Goal: Navigation & Orientation: Find specific page/section

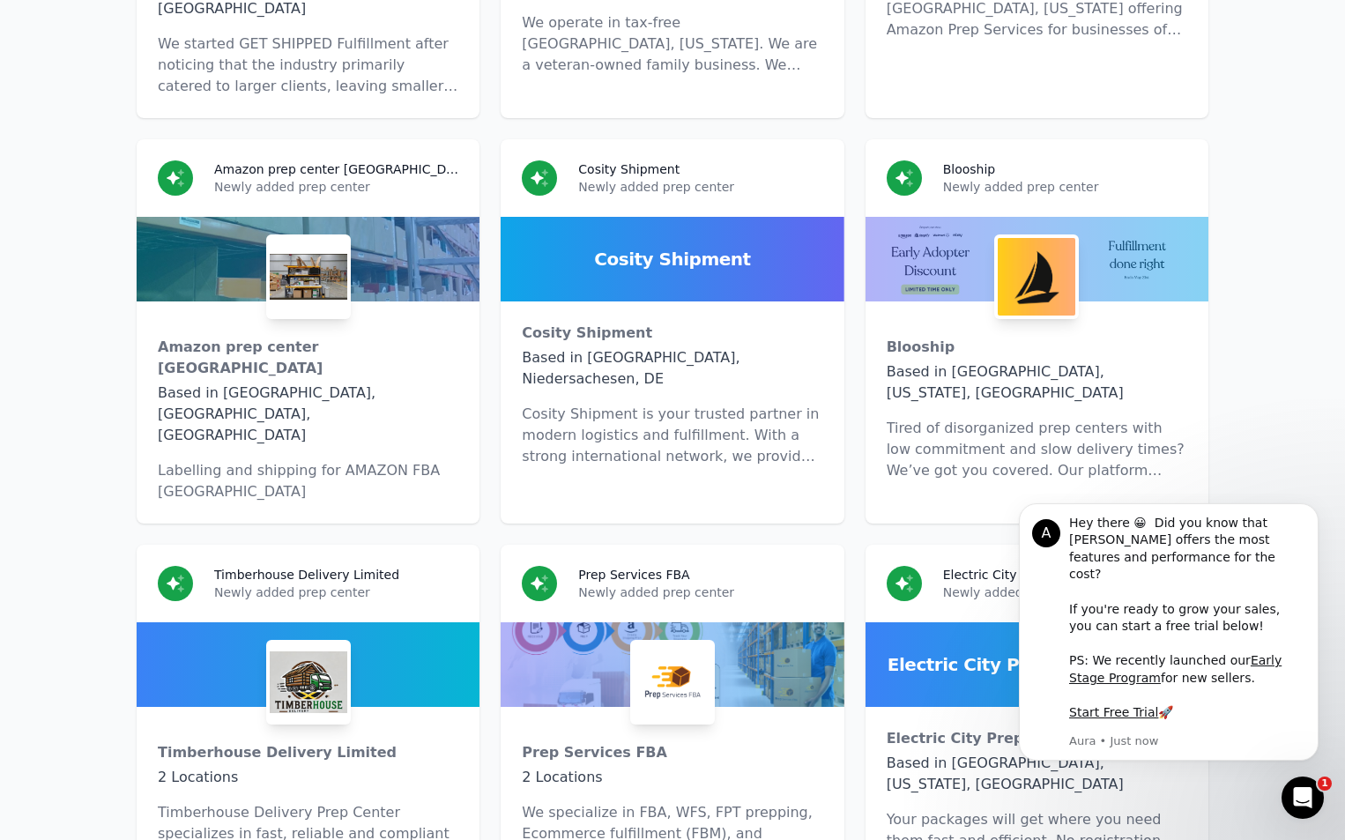
scroll to position [12159, 0]
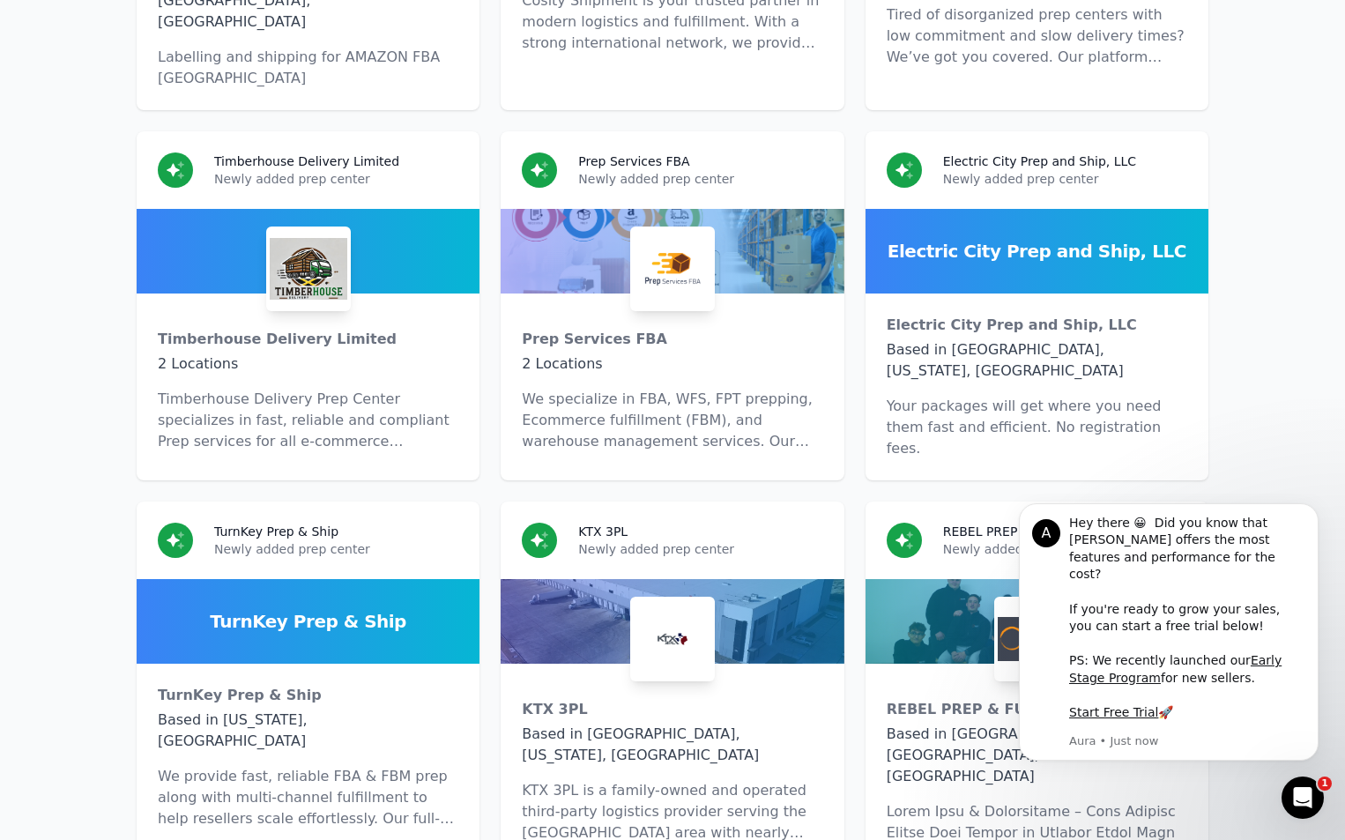
click at [800, 664] on div "KTX 3PL Based in [GEOGRAPHIC_DATA], [US_STATE], [GEOGRAPHIC_DATA] KTX 3PL is a …" at bounding box center [672, 764] width 343 height 201
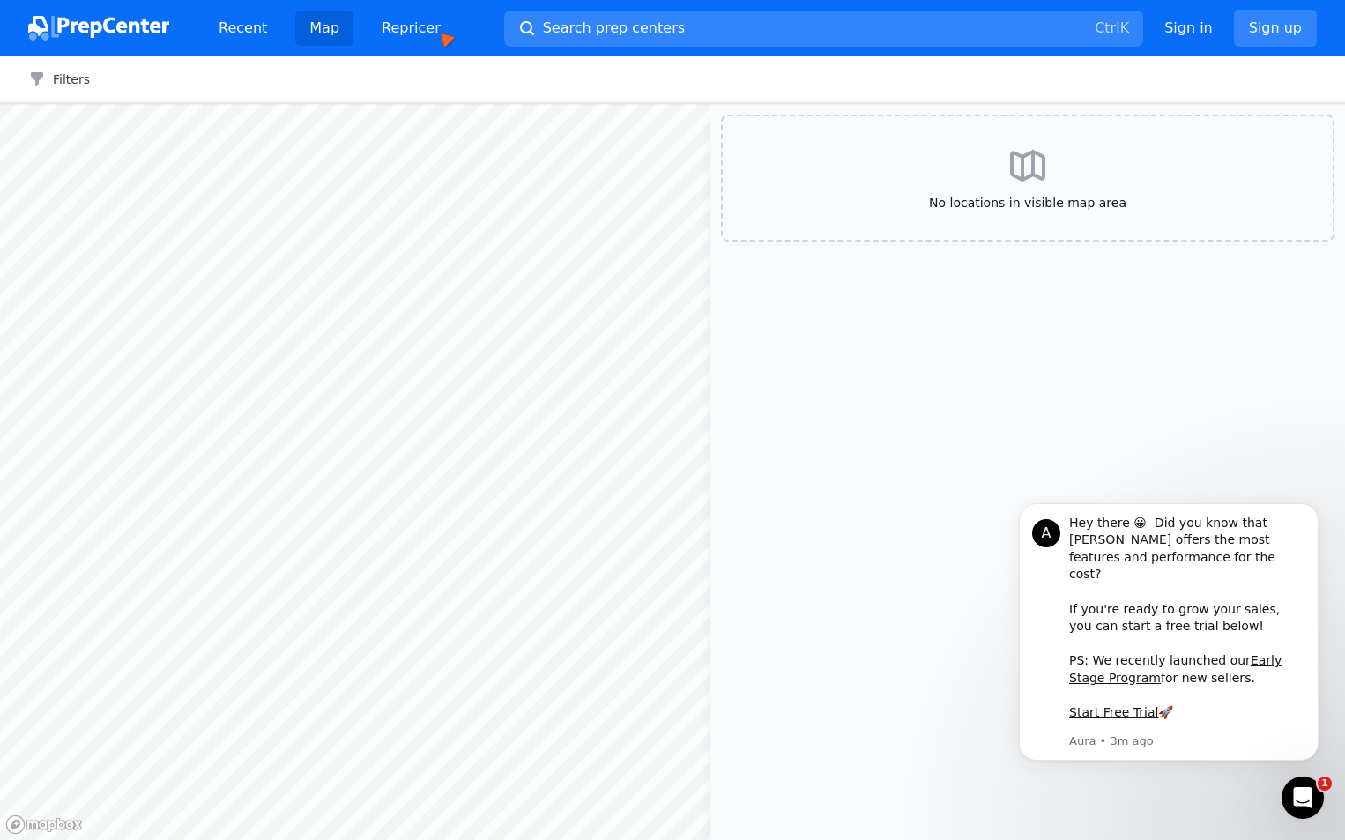
click at [318, 28] on link "Map" at bounding box center [324, 28] width 58 height 35
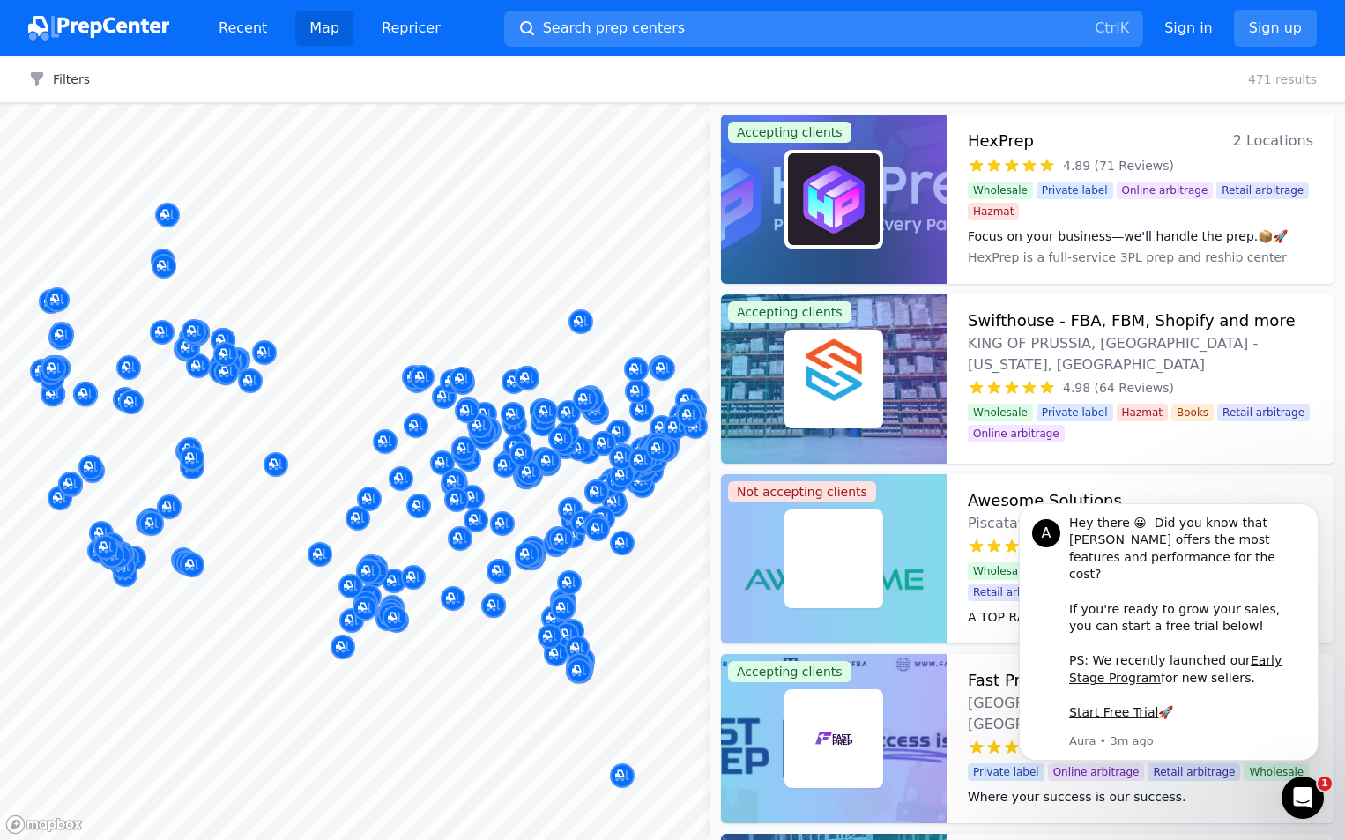
click at [1344, 839] on aside "Accepting clients HexPrep 2 Locations 4.89 (71 Reviews) Focus on your business—…" at bounding box center [1027, 472] width 635 height 736
click at [565, 633] on icon "Map marker" at bounding box center [567, 635] width 14 height 18
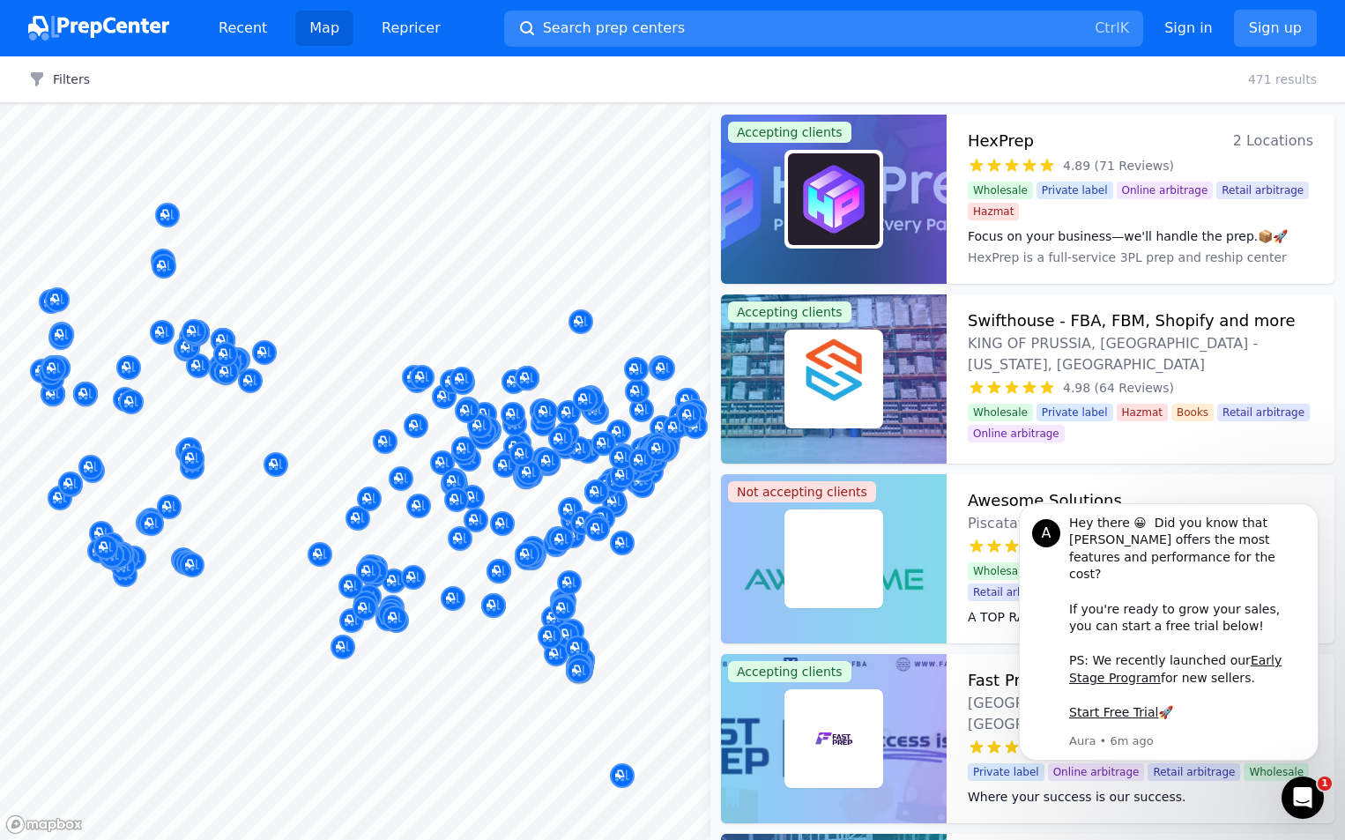
click at [99, 28] on img at bounding box center [98, 28] width 141 height 25
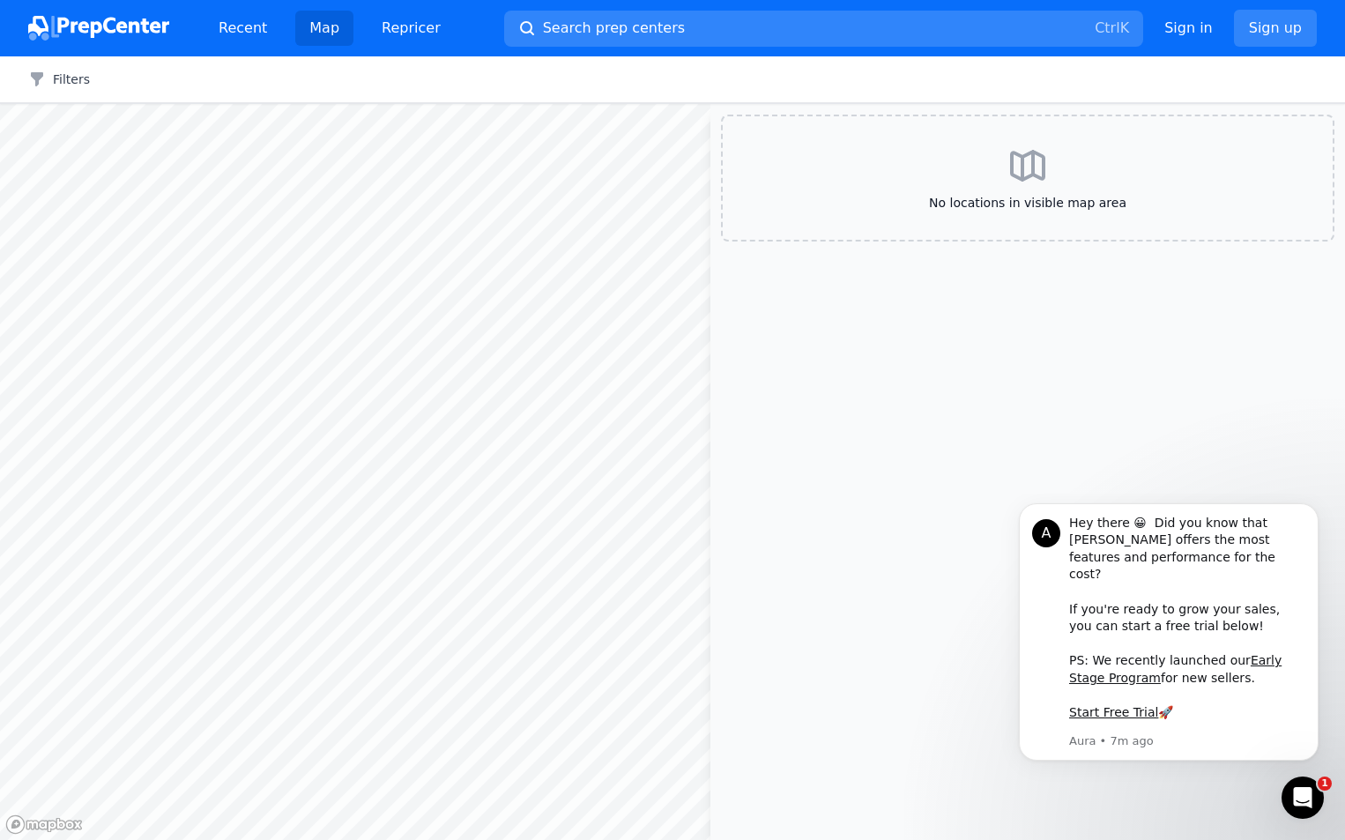
click at [1344, 839] on aside "No locations in visible map area" at bounding box center [1027, 472] width 635 height 736
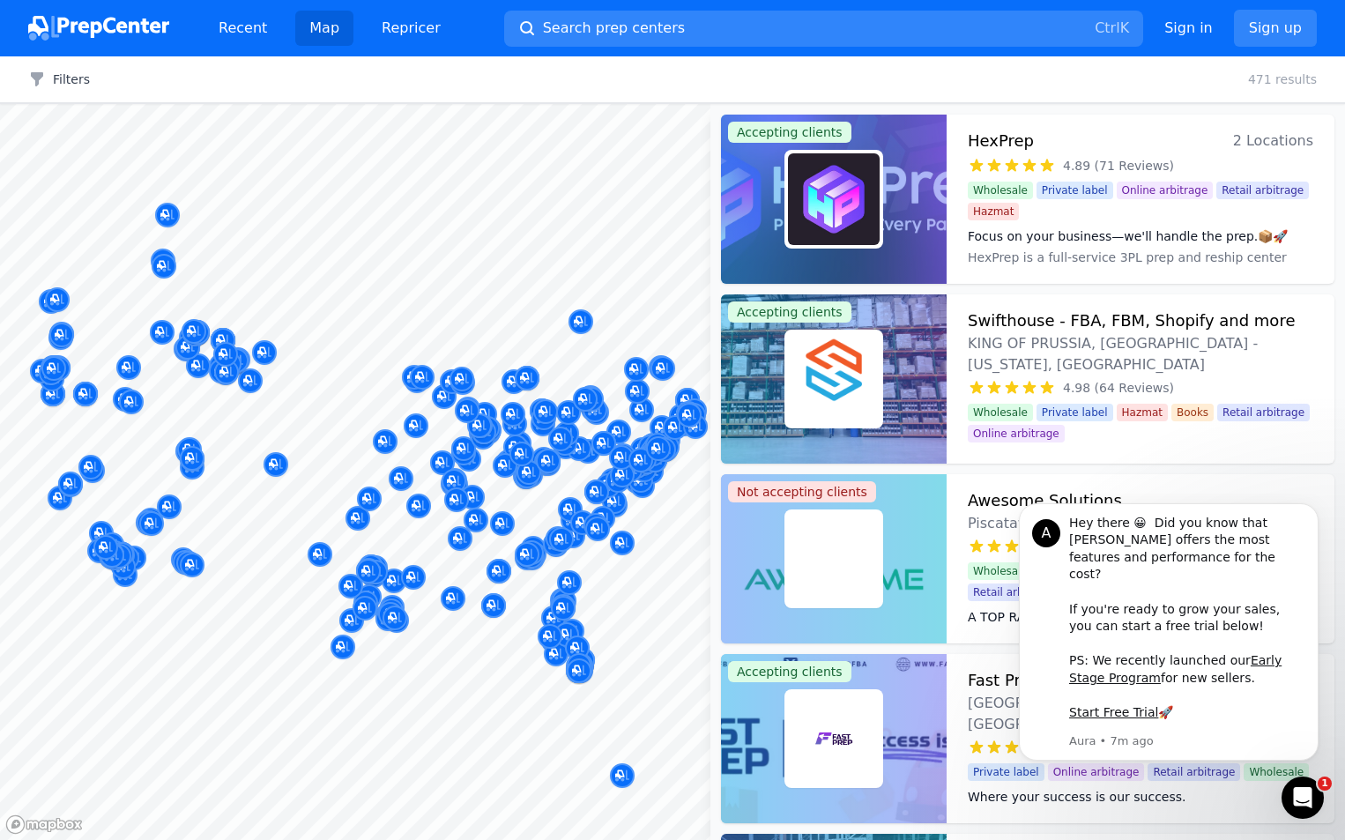
click at [565, 633] on icon "Map marker" at bounding box center [567, 635] width 14 height 18
